Goal: Task Accomplishment & Management: Manage account settings

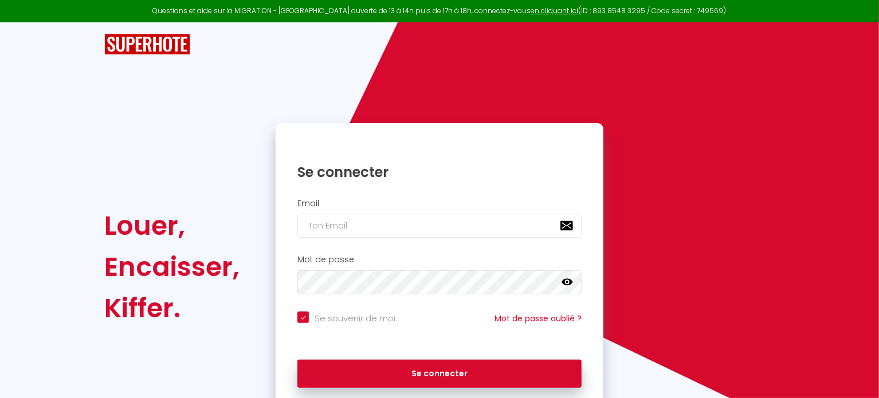
checkbox input "true"
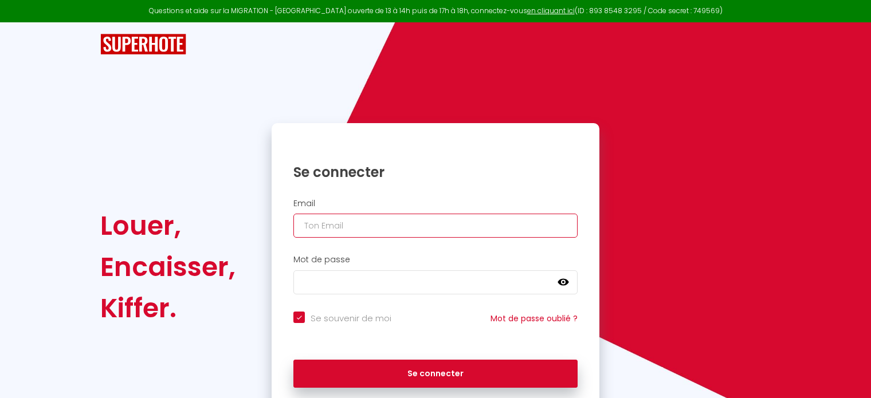
click at [330, 225] on input "email" at bounding box center [435, 226] width 284 height 24
click at [343, 223] on input "email" at bounding box center [435, 226] width 284 height 24
type input "l"
checkbox input "true"
type input "lo"
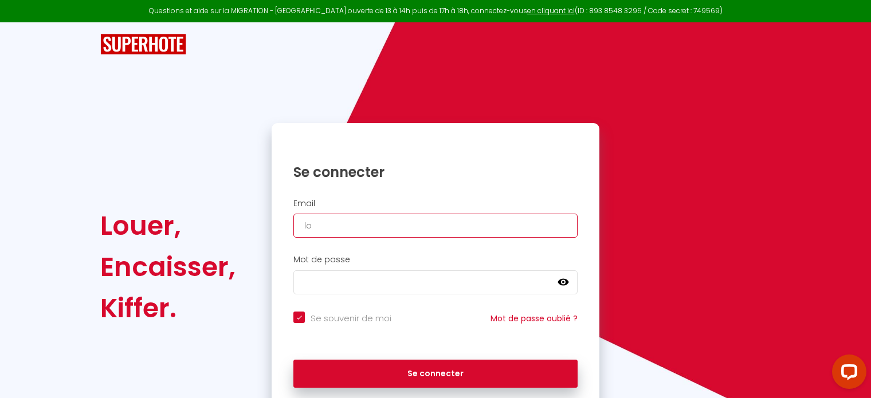
checkbox input "true"
type input "loc"
checkbox input "true"
type input "loca"
checkbox input "true"
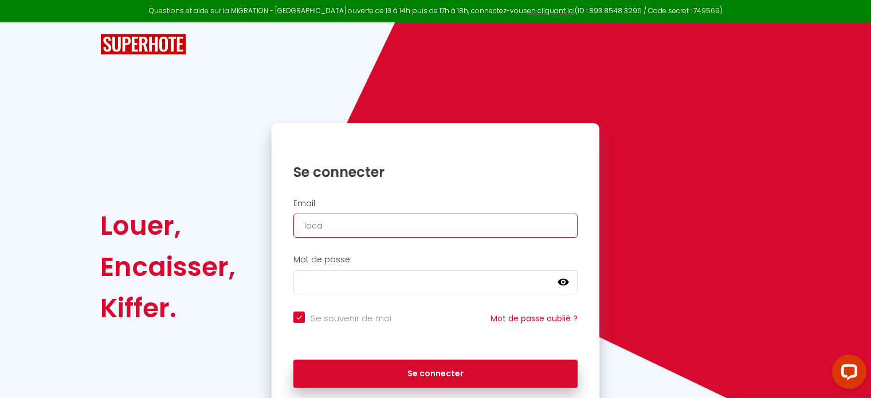
type input "locan"
checkbox input "true"
type input "locana"
checkbox input "true"
type input "locanas"
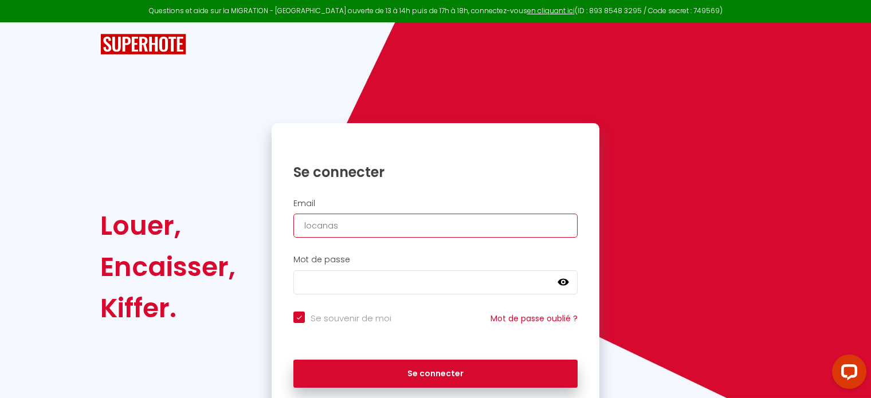
checkbox input "true"
type input "locanasy"
checkbox input "true"
type input "locanasy@"
checkbox input "true"
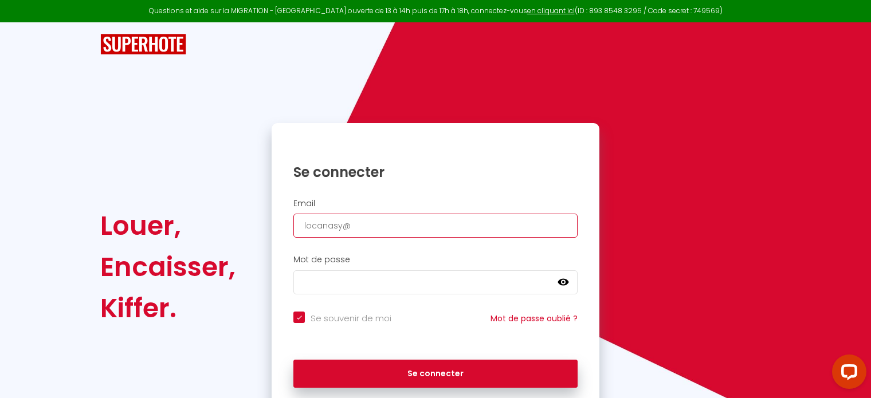
type input "locanasy@g"
checkbox input "true"
type input "locanasy@gm"
checkbox input "true"
type input "locanasy@gma"
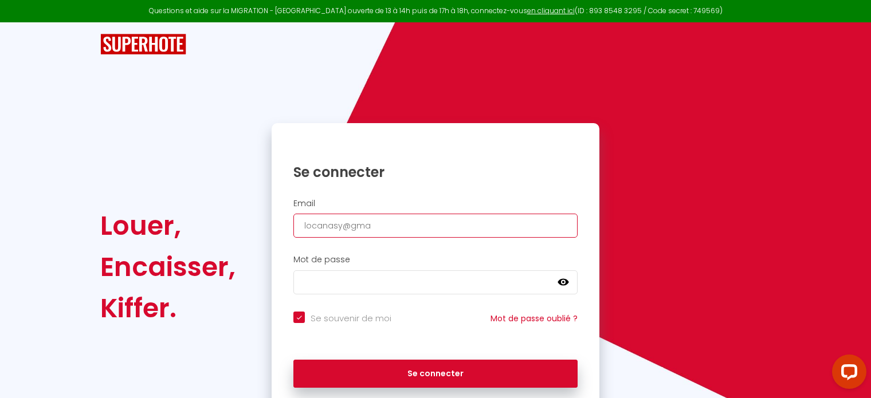
checkbox input "true"
type input "locanasy@gmai"
checkbox input "true"
type input "[EMAIL_ADDRESS]"
checkbox input "true"
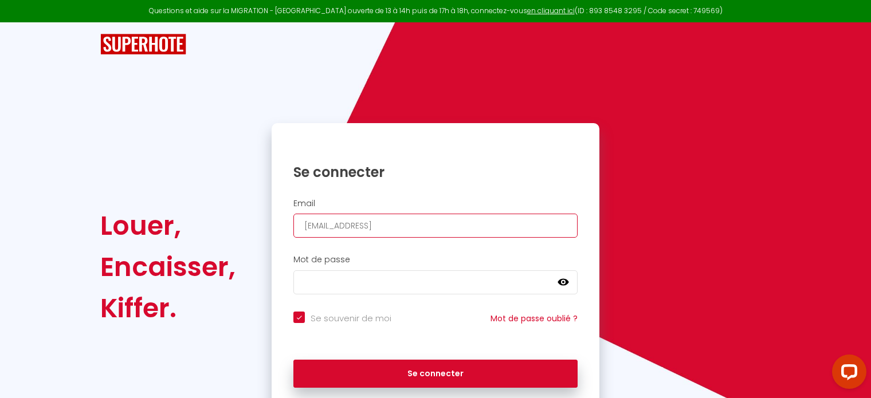
type input "[EMAIL_ADDRESS]."
checkbox input "true"
type input "locanasy@gmail.c"
checkbox input "true"
type input "[EMAIL_ADDRESS][DOMAIN_NAME]"
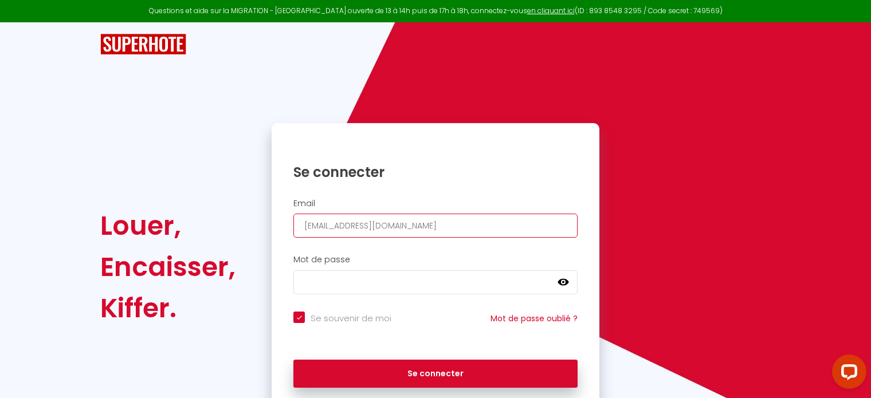
checkbox input "true"
type input "[EMAIL_ADDRESS][DOMAIN_NAME]"
checkbox input "true"
type input "[EMAIL_ADDRESS][DOMAIN_NAME]"
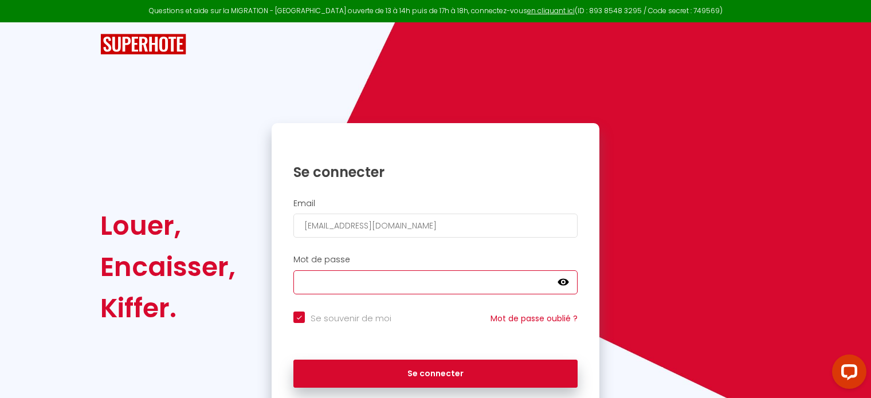
click at [293, 360] on button "Se connecter" at bounding box center [435, 374] width 284 height 29
checkbox input "true"
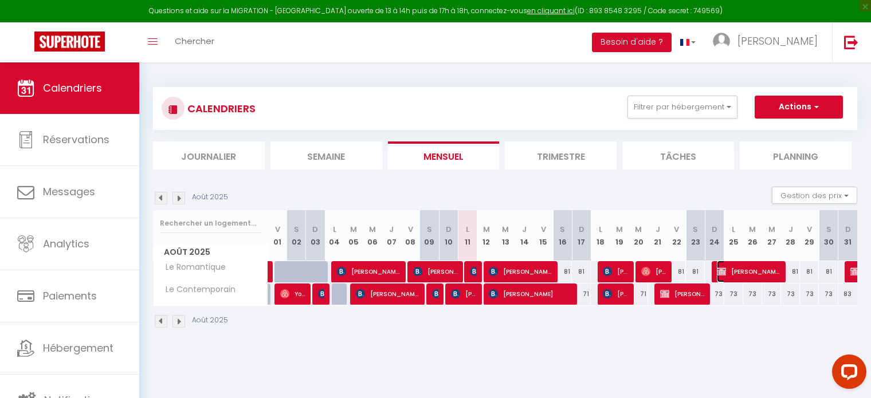
click at [746, 269] on span "[PERSON_NAME]" at bounding box center [748, 272] width 63 height 22
select select "OK"
select select "KO"
select select "0"
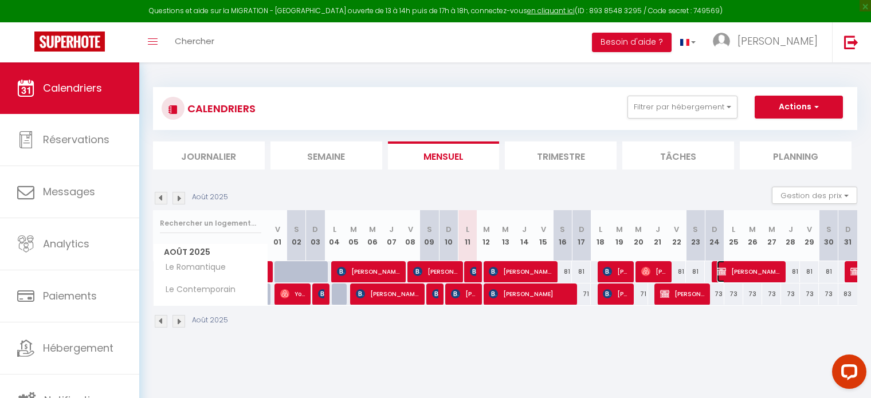
select select "0"
select select
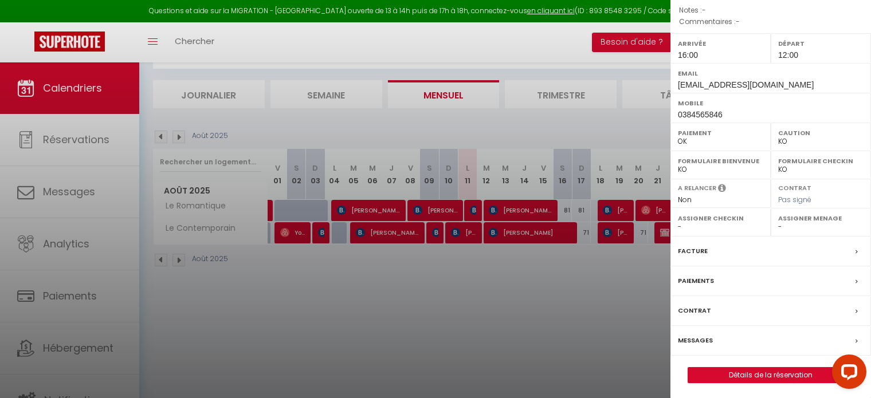
scroll to position [62, 0]
click at [737, 377] on link "Détails de la réservation" at bounding box center [770, 375] width 165 height 15
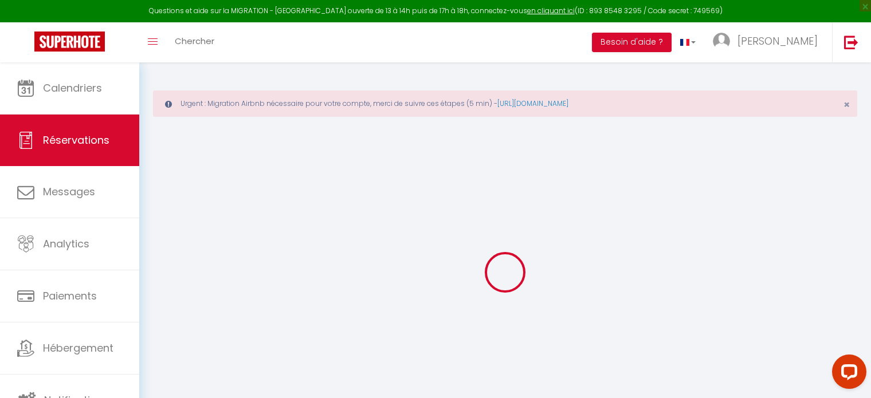
type input "Achim"
type input "Schroter"
type input "[EMAIL_ADDRESS][DOMAIN_NAME]"
type input "[EMAIL_ADDRESS][PERSON_NAME][DOMAIN_NAME]"
type input "0384565846"
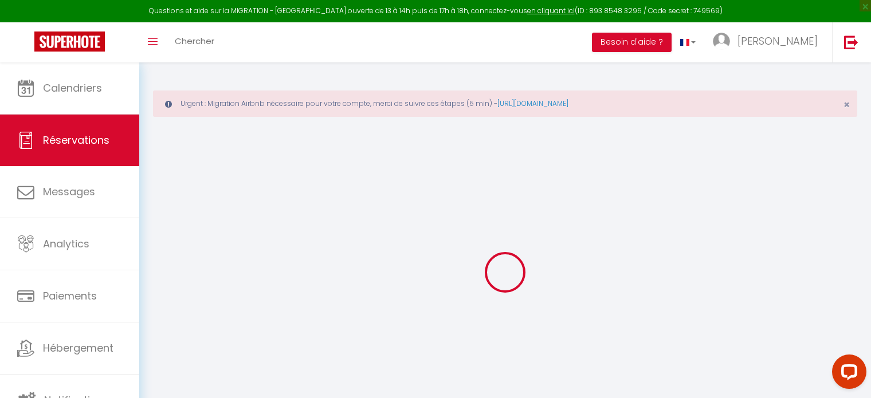
type input "00491705635385"
select select "FR"
select select "202"
select select "1"
type input "Dim 24 Août 2025"
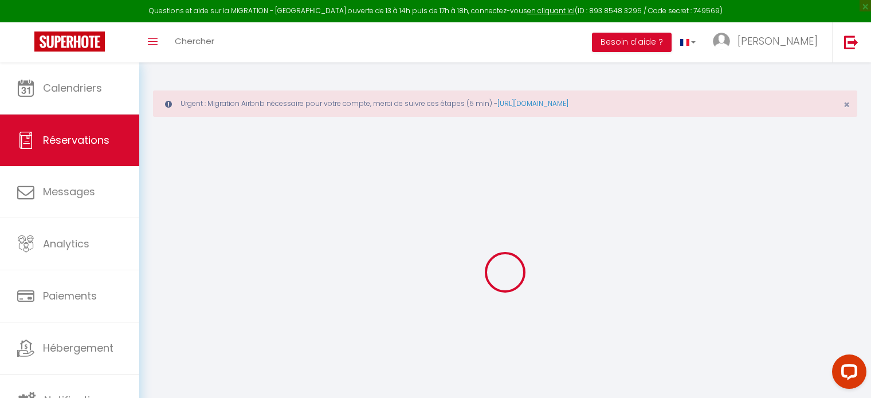
select select
type input "Jeu 28 Août 2025"
select select
type input "1"
select select "12"
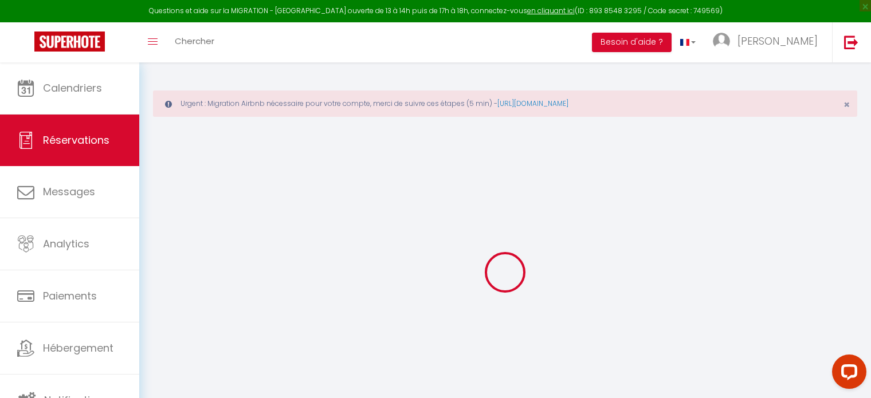
select select
type input "230"
checkbox input "false"
type input "0"
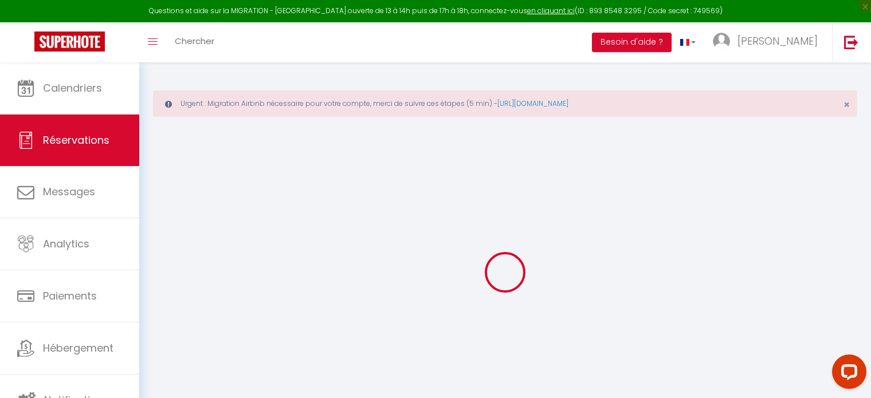
type input "0"
select select
select select "14"
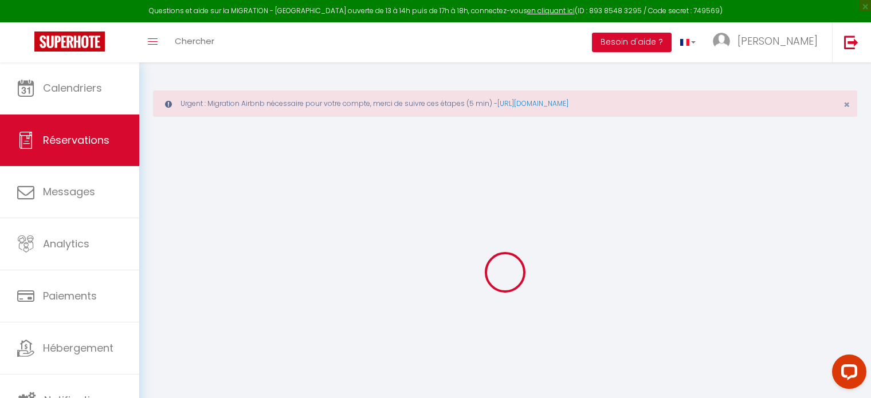
checkbox input "false"
select select
checkbox input "false"
select select
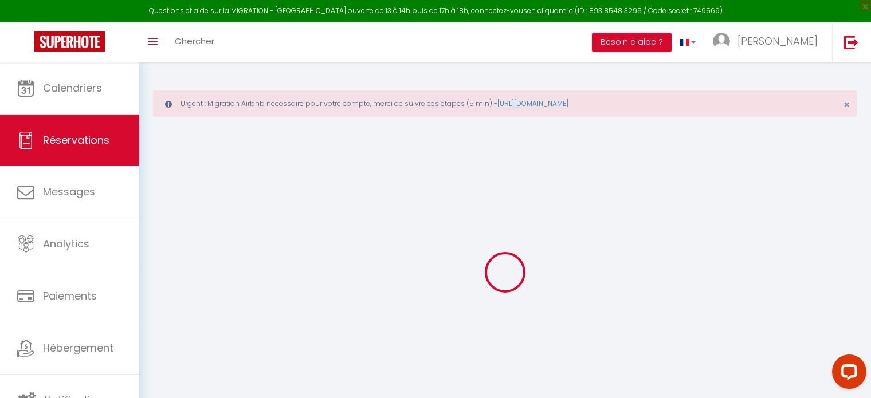
select select
checkbox input "false"
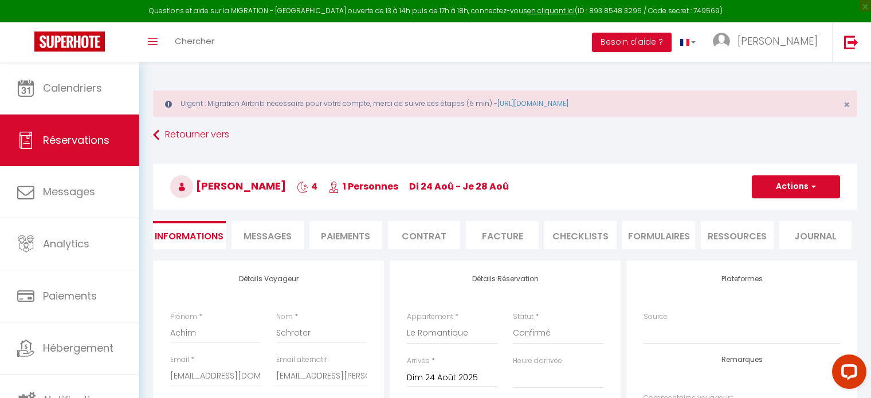
select select
checkbox input "false"
select select "16:00"
select select "12:00"
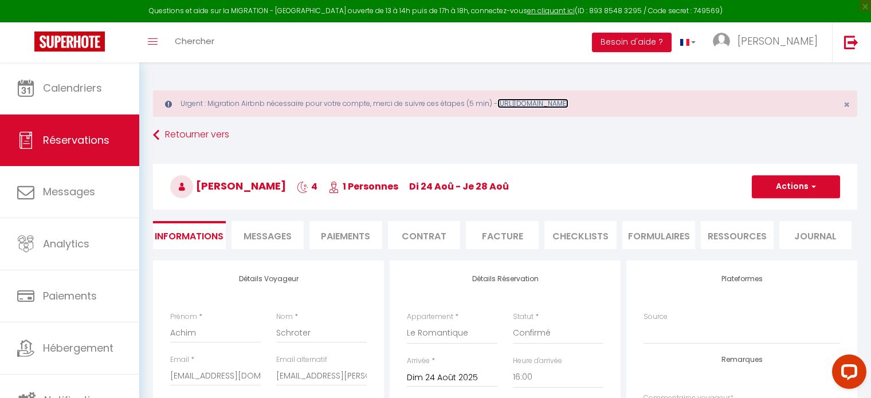
click at [561, 101] on link "[URL][DOMAIN_NAME]" at bounding box center [532, 104] width 71 height 10
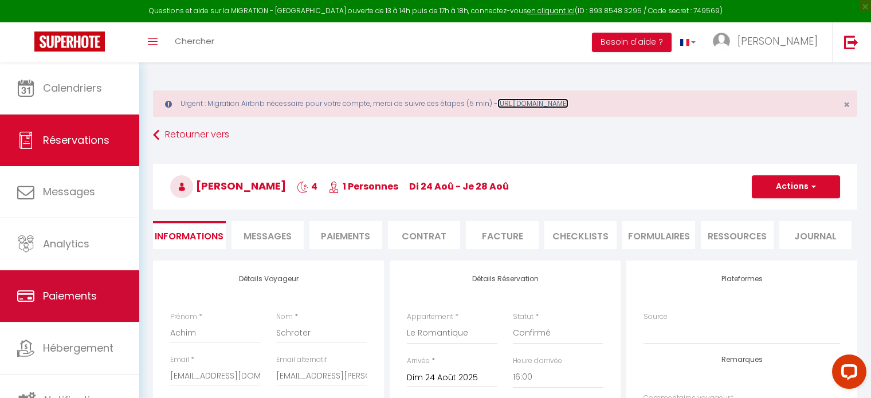
scroll to position [3, 0]
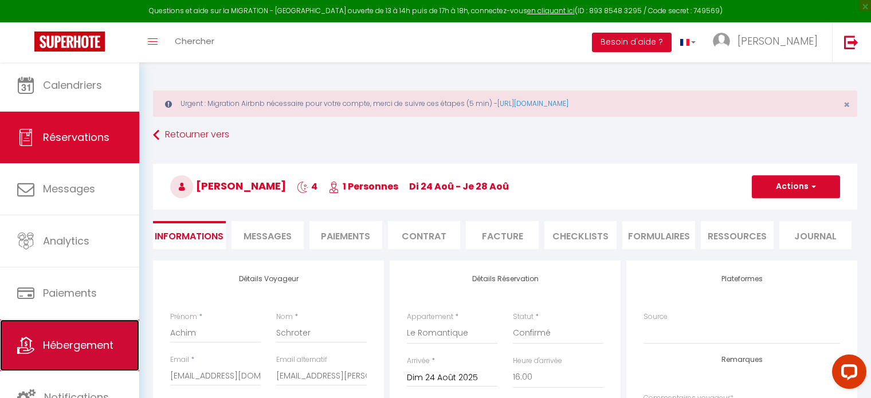
click at [73, 347] on span "Hébergement" at bounding box center [78, 345] width 70 height 14
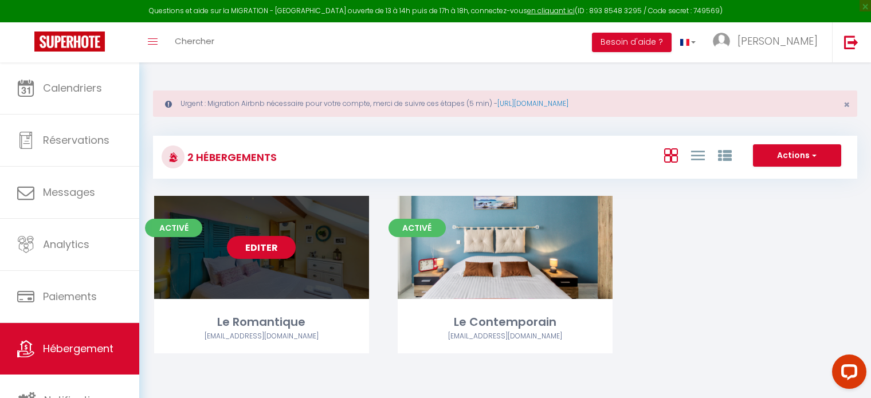
click at [261, 248] on link "Editer" at bounding box center [261, 247] width 69 height 23
select select "3"
select select "2"
select select "1"
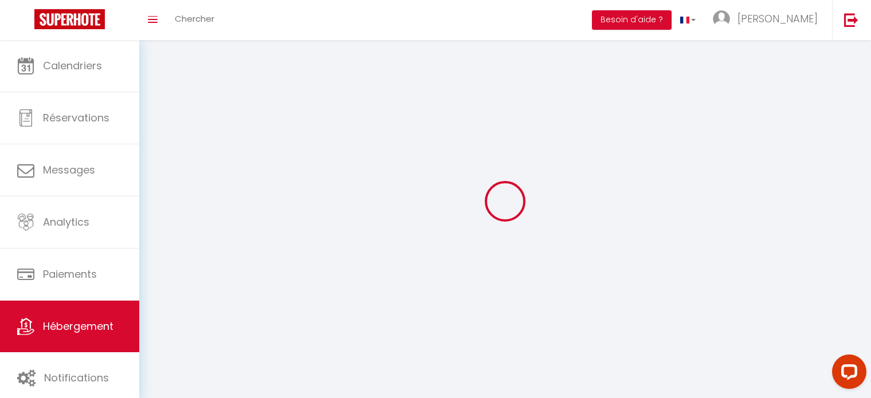
select select
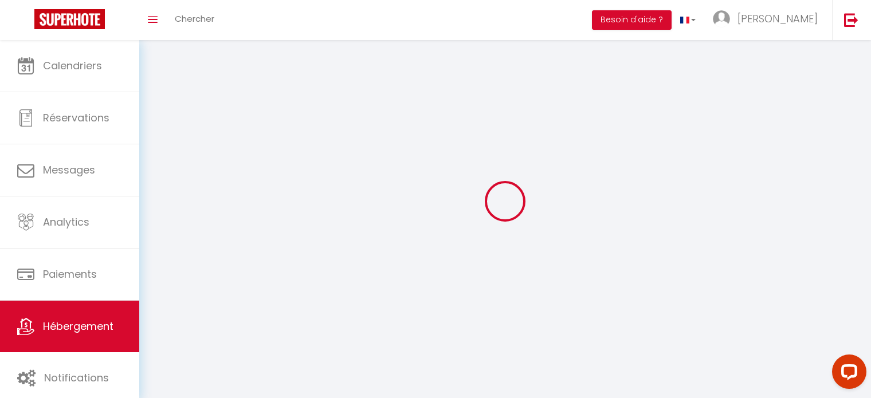
checkbox input "false"
select select
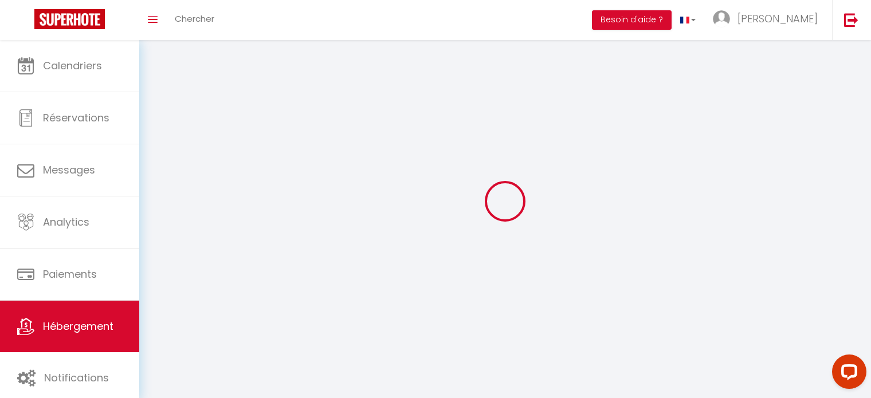
select select
select select "1"
select select
select select "28"
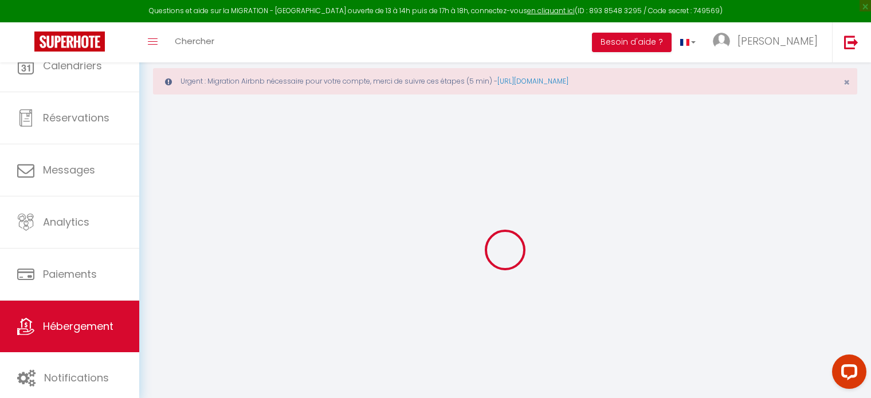
select select
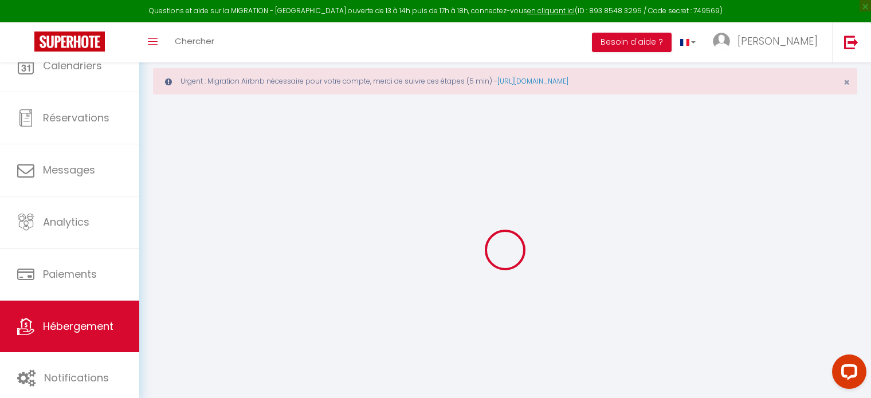
select select
checkbox input "false"
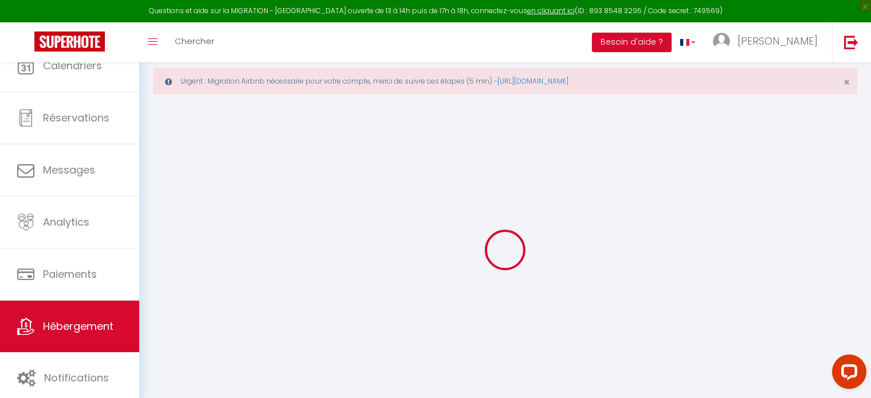
select select
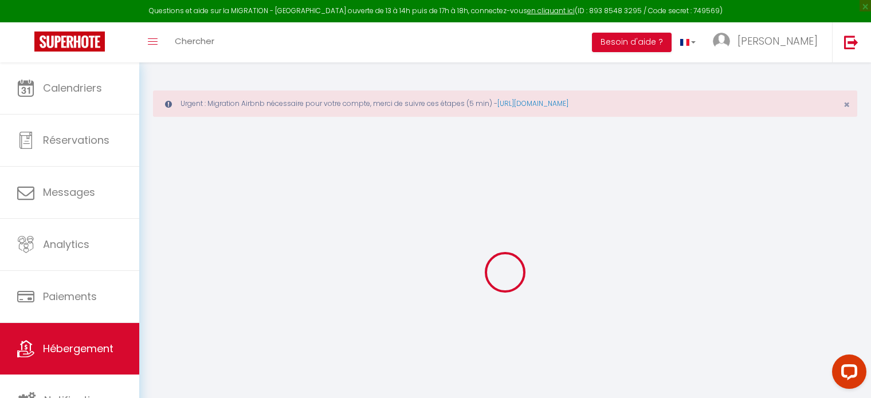
select select
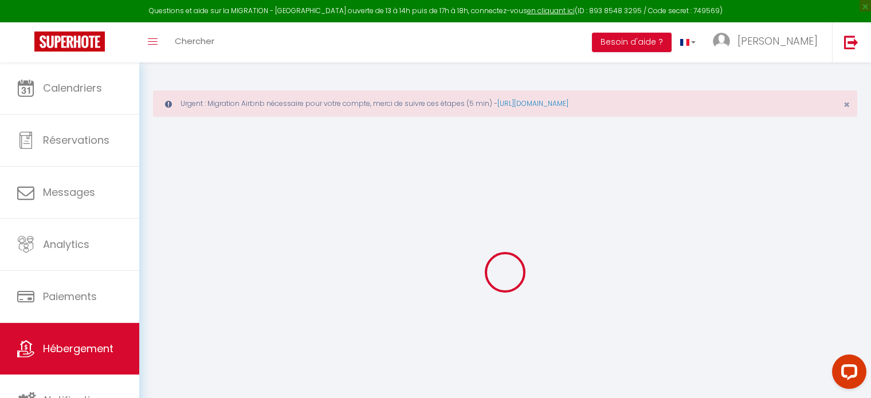
select select
checkbox input "false"
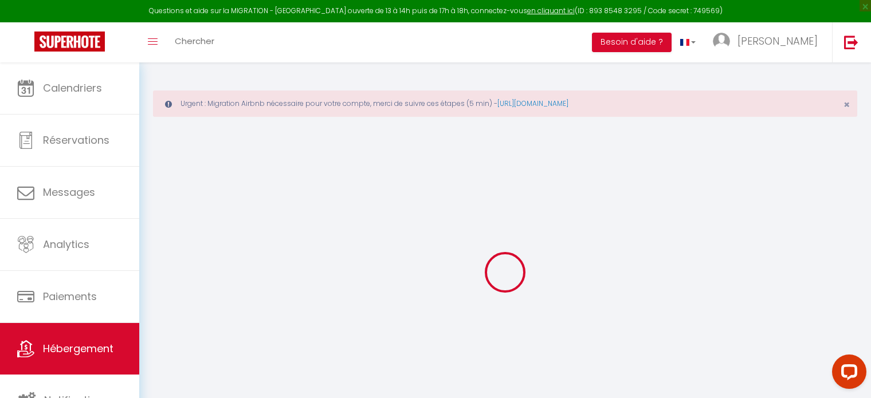
select select
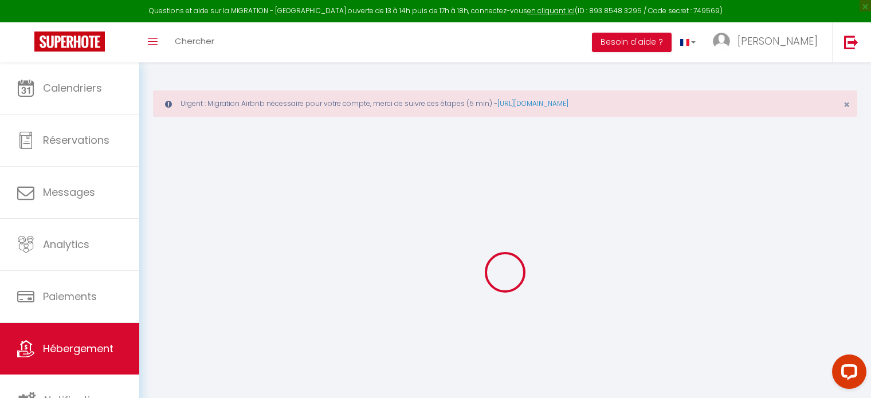
select select
checkbox input "false"
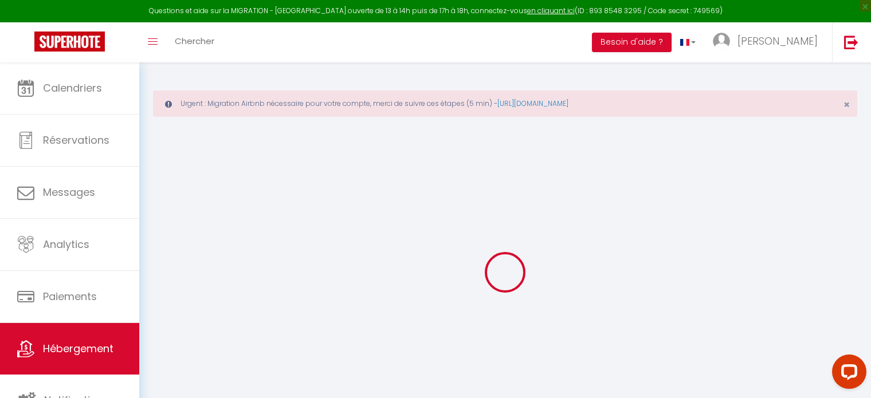
checkbox input "false"
select select
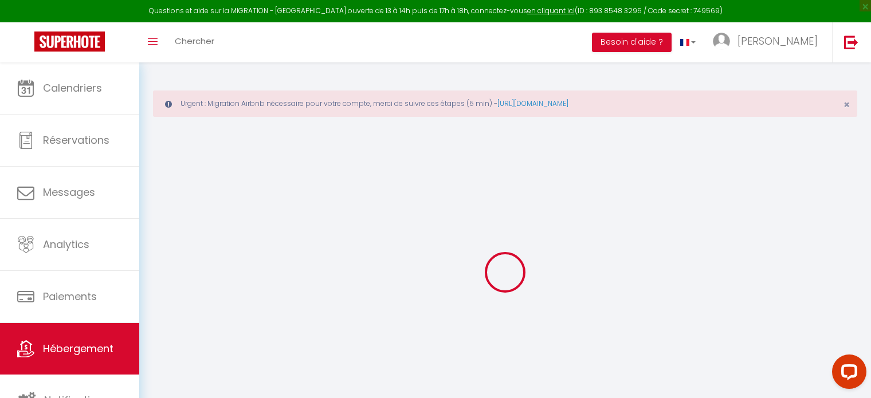
select select
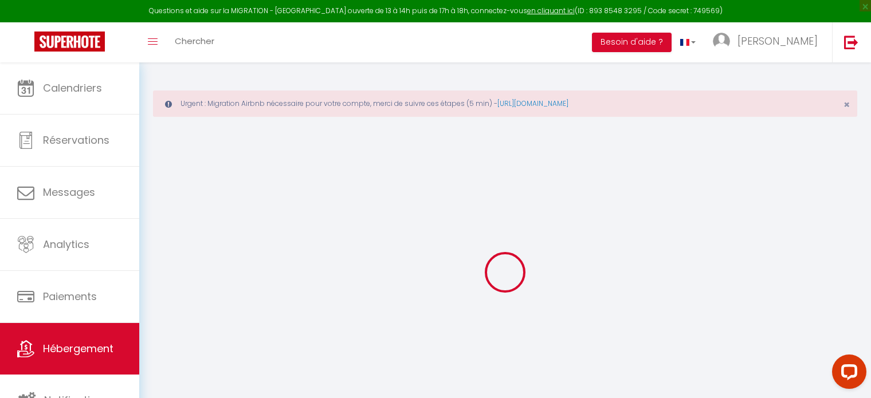
checkbox input "false"
select select
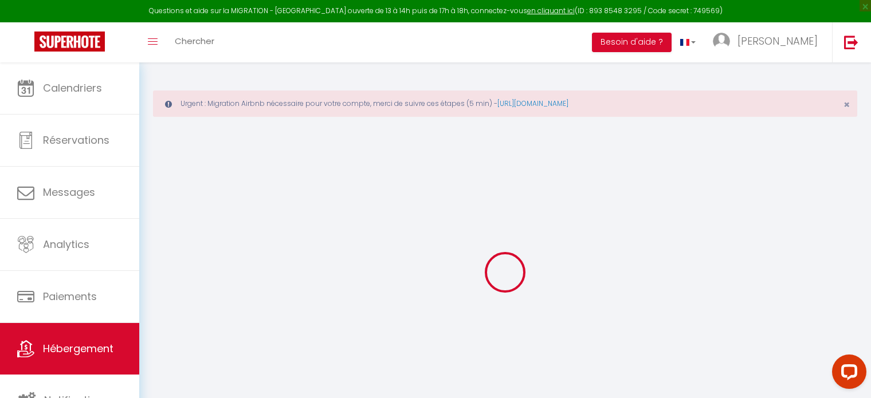
select select
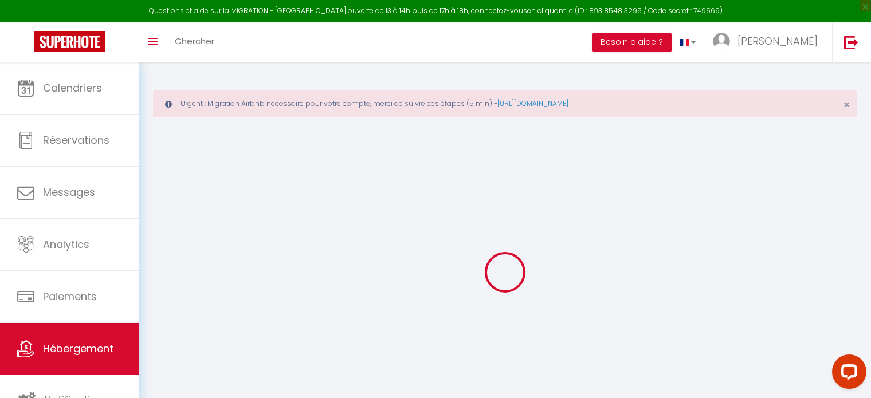
select select
checkbox input "false"
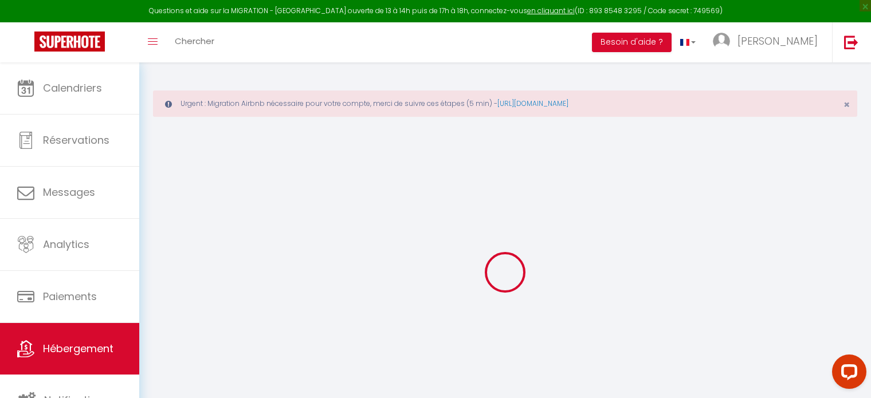
checkbox input "false"
select select
type input "Le Romantique"
type input "55"
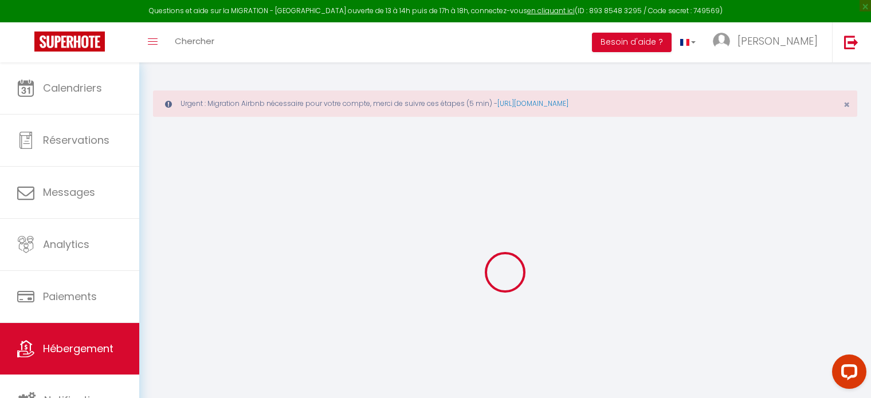
type input "10"
type input "300"
select select
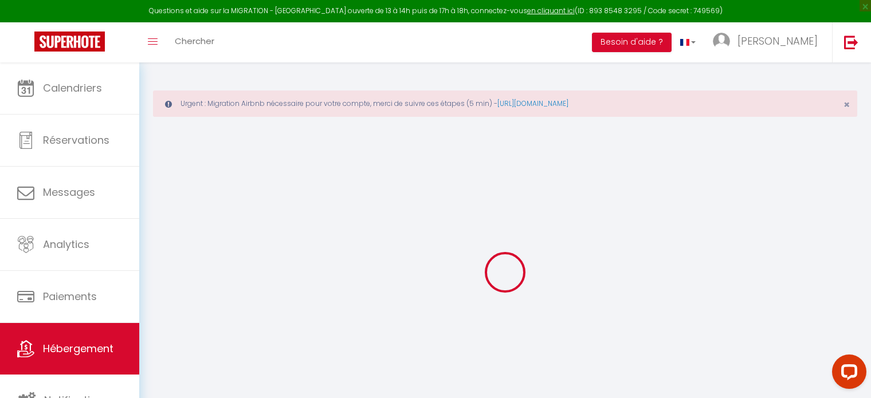
select select
type input "8 Quai des Tanneurs"
type input "25200"
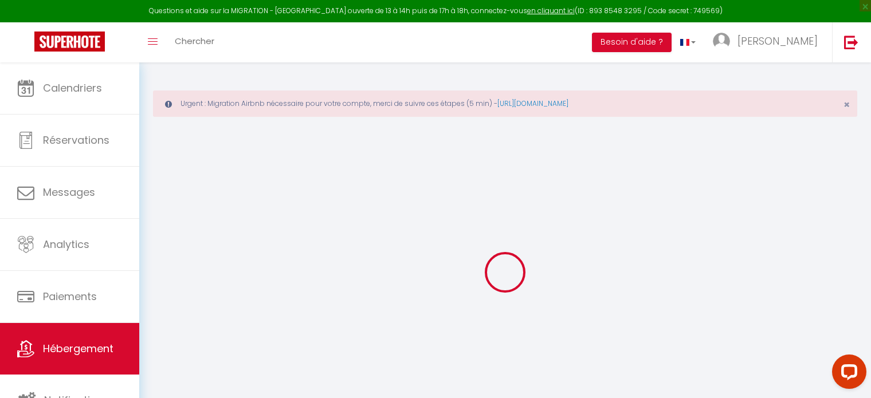
type input "Montbéliard"
type input "[EMAIL_ADDRESS][DOMAIN_NAME]"
select select "46"
checkbox input "false"
checkbox input "true"
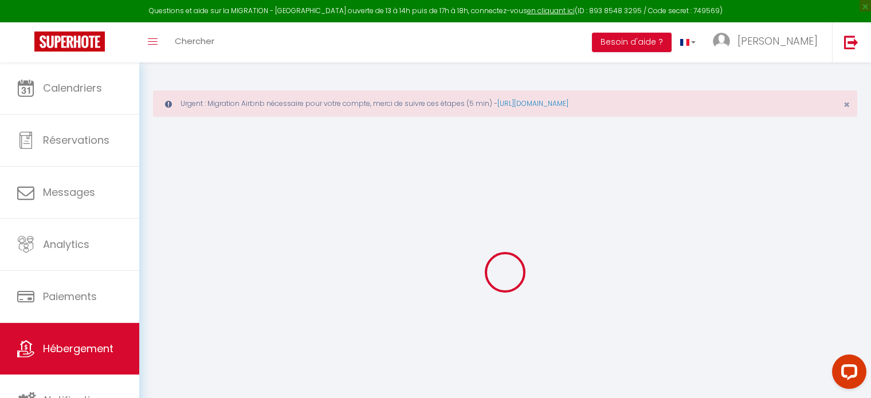
checkbox input "true"
checkbox input "false"
type input "0"
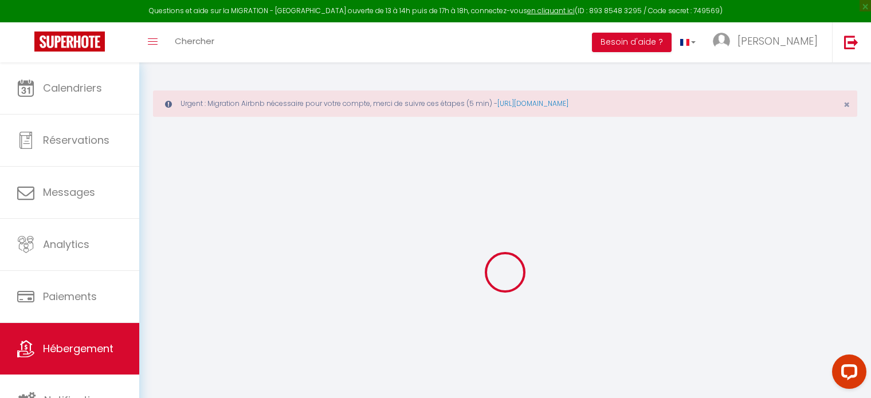
type input "0"
select select
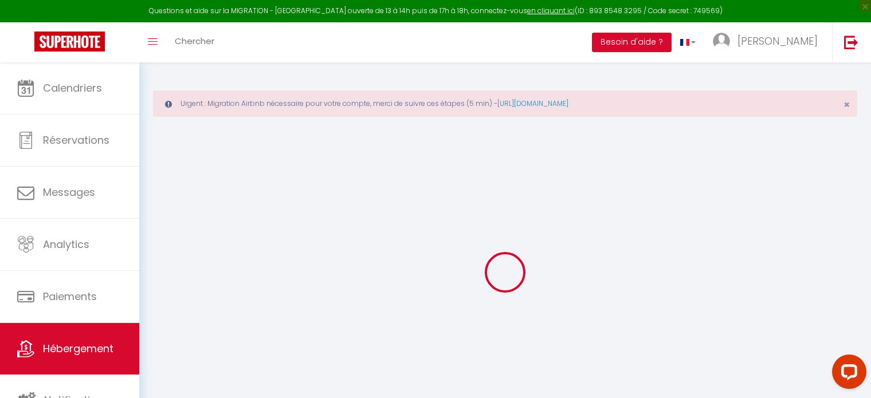
select select
checkbox input "false"
checkbox input "true"
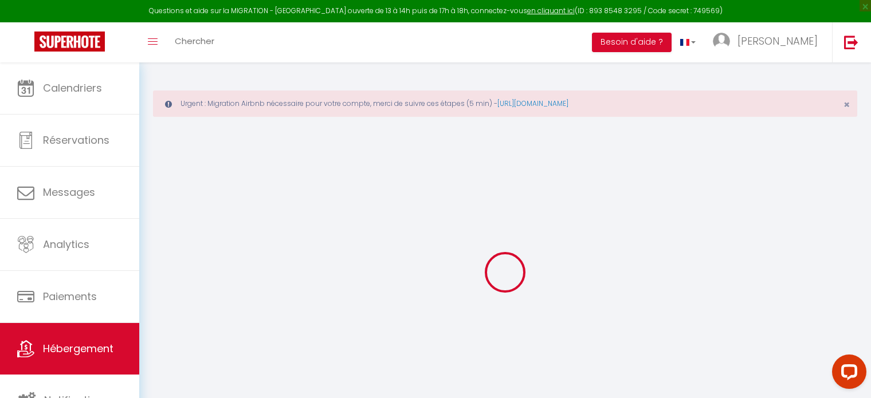
checkbox input "false"
select select
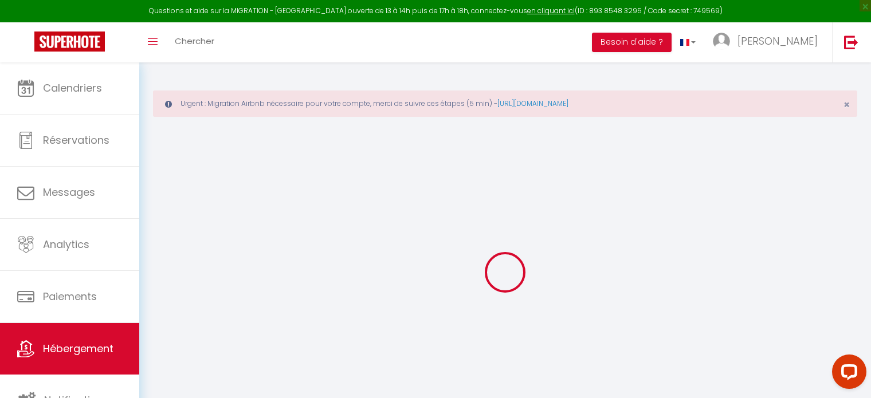
select select
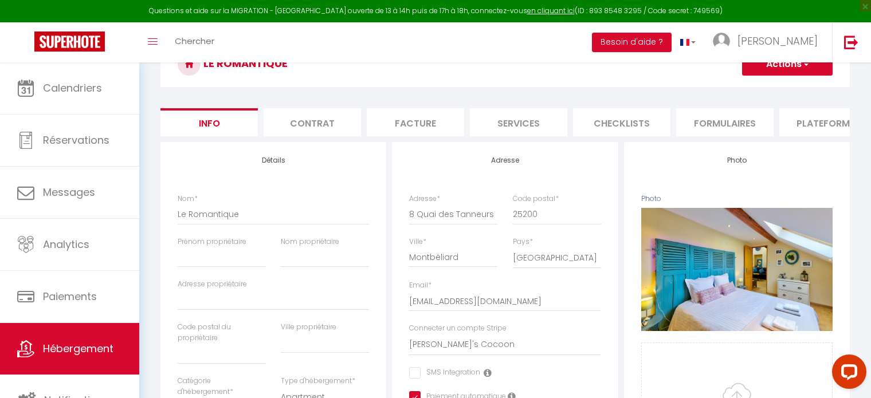
scroll to position [115, 0]
click at [817, 116] on li "Plateformes" at bounding box center [827, 122] width 97 height 28
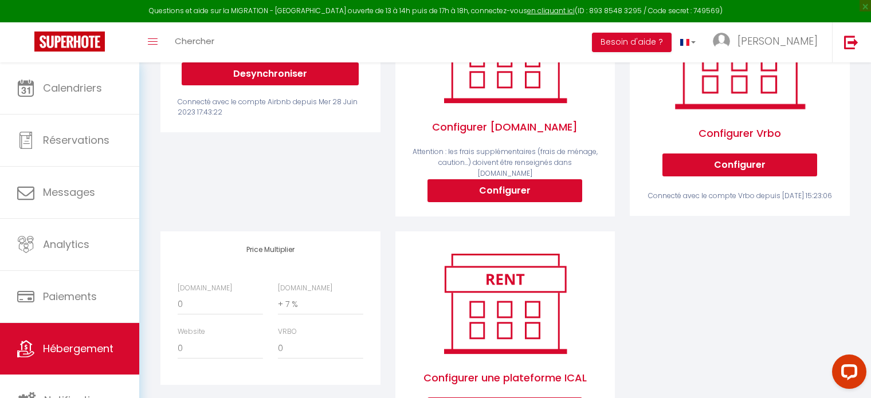
scroll to position [344, 0]
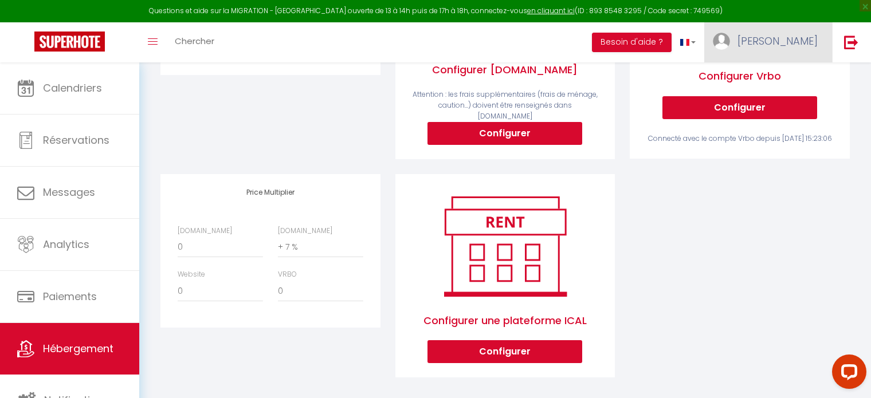
click at [796, 31] on link "[PERSON_NAME]" at bounding box center [768, 42] width 128 height 40
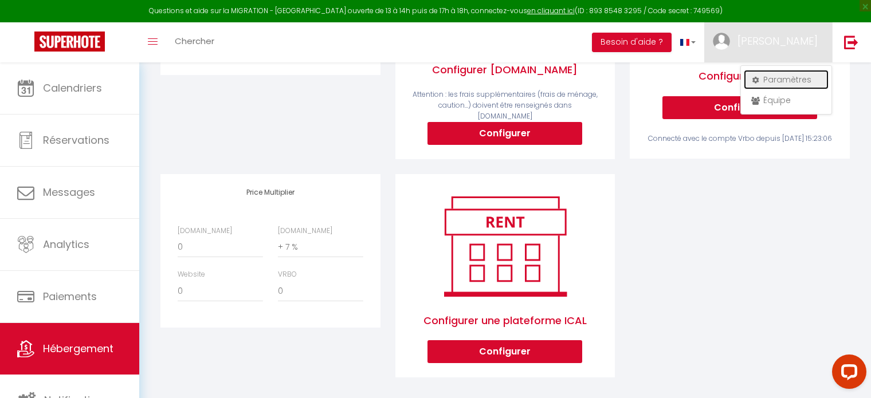
click at [788, 78] on link "Paramètres" at bounding box center [786, 79] width 85 height 19
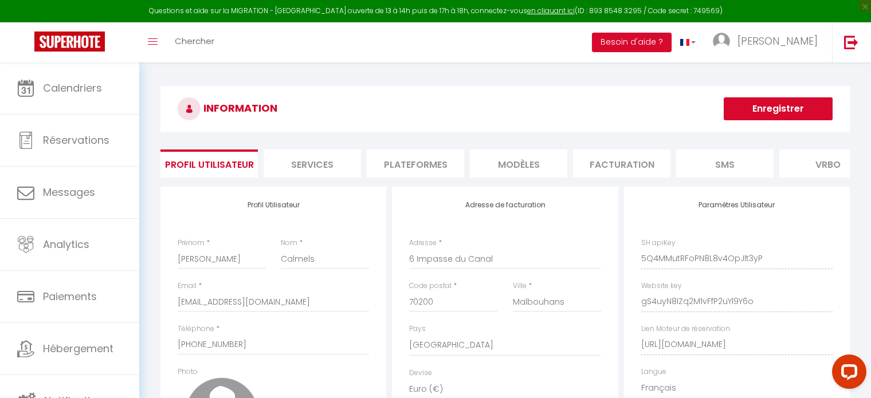
click at [420, 160] on li "Plateformes" at bounding box center [415, 164] width 97 height 28
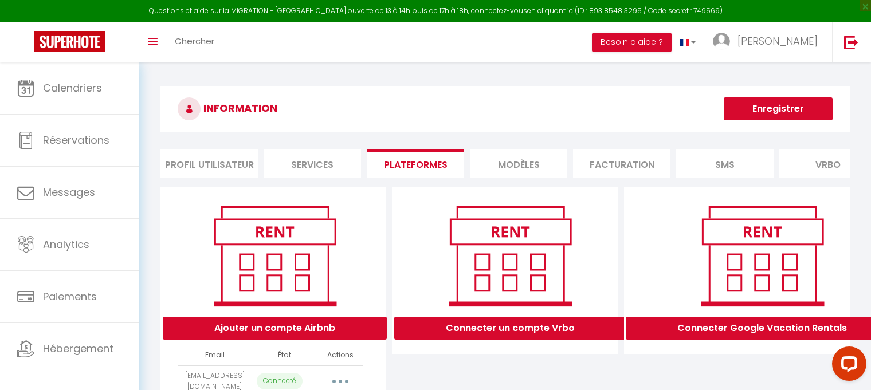
scroll to position [57, 0]
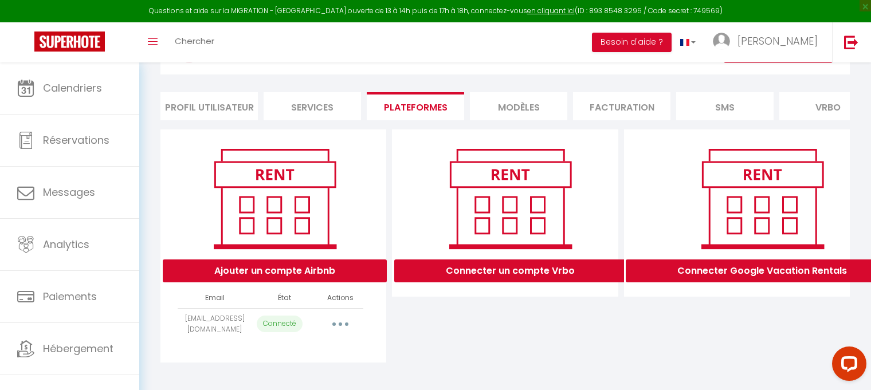
click at [340, 326] on icon "button" at bounding box center [340, 324] width 3 height 3
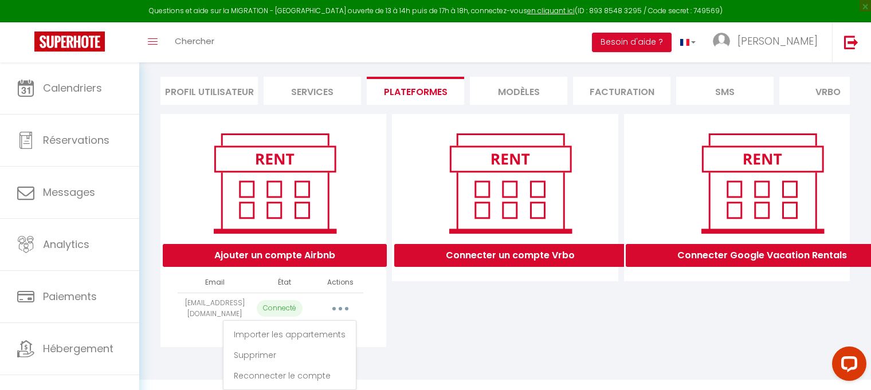
scroll to position [81, 0]
click at [281, 376] on link "Reconnecter le compte" at bounding box center [289, 375] width 127 height 19
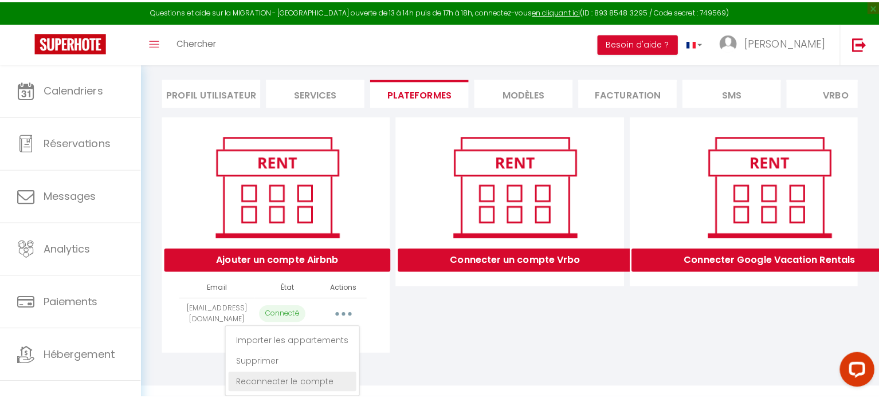
scroll to position [62, 0]
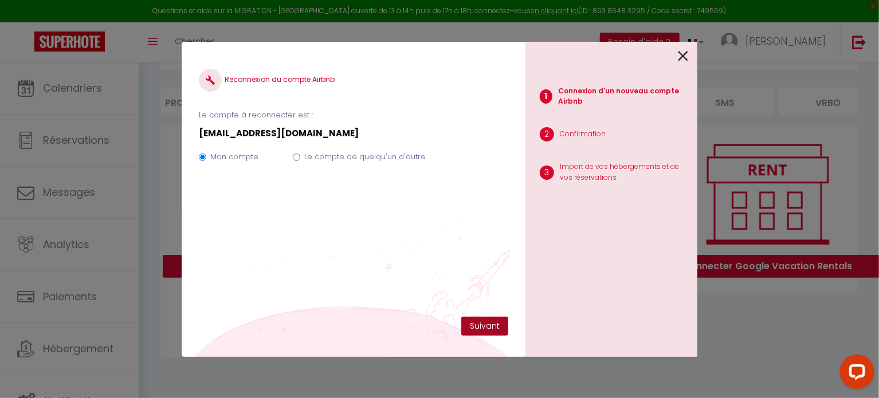
click at [480, 327] on button "Suivant" at bounding box center [484, 326] width 47 height 19
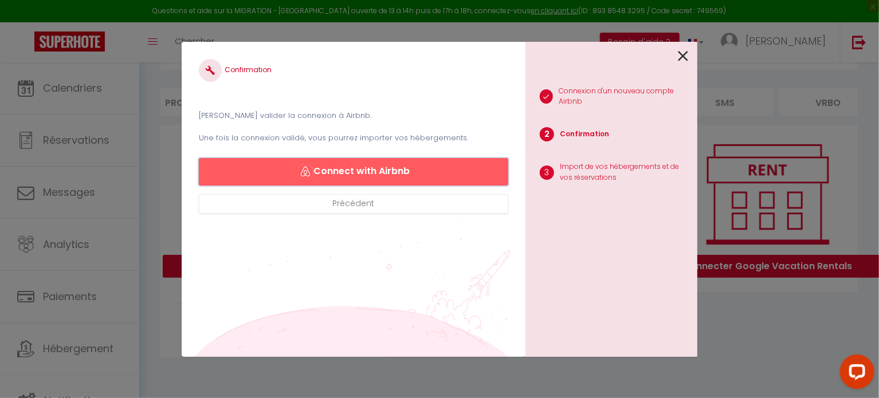
click at [373, 171] on button "Connect with Airbnb" at bounding box center [353, 172] width 309 height 28
